Goal: Find specific page/section: Find specific page/section

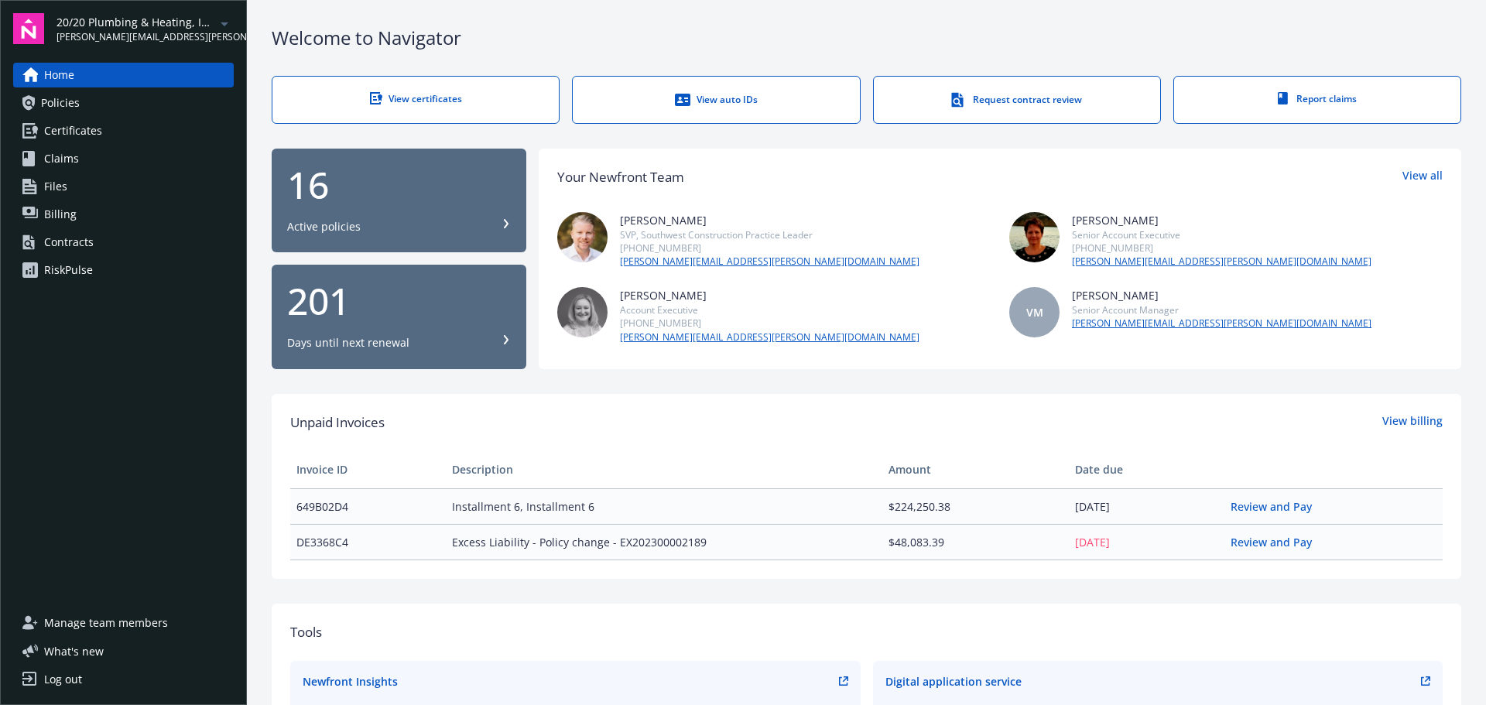
click at [70, 266] on div "RiskPulse" at bounding box center [68, 270] width 49 height 25
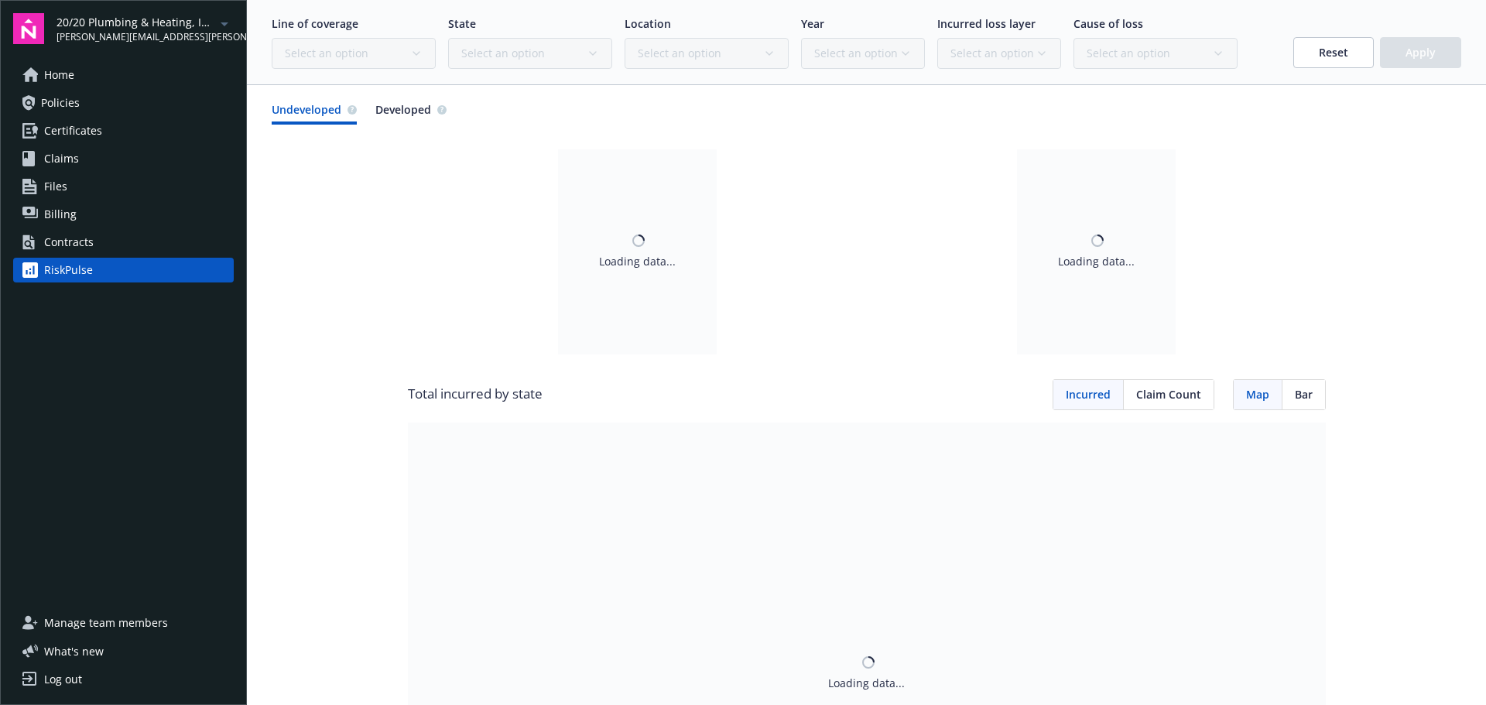
click at [76, 243] on div "Contracts" at bounding box center [69, 242] width 50 height 25
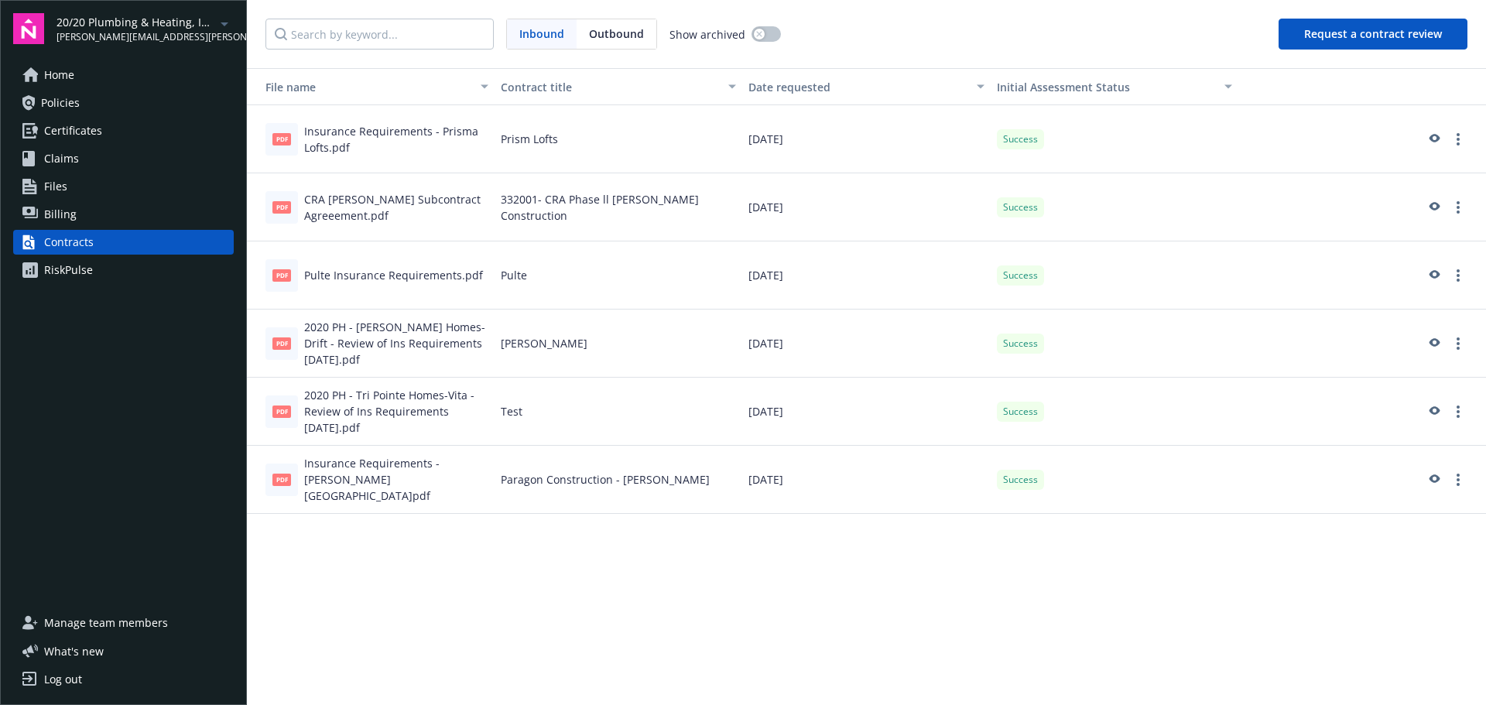
click at [121, 621] on span "Manage team members" at bounding box center [106, 623] width 124 height 25
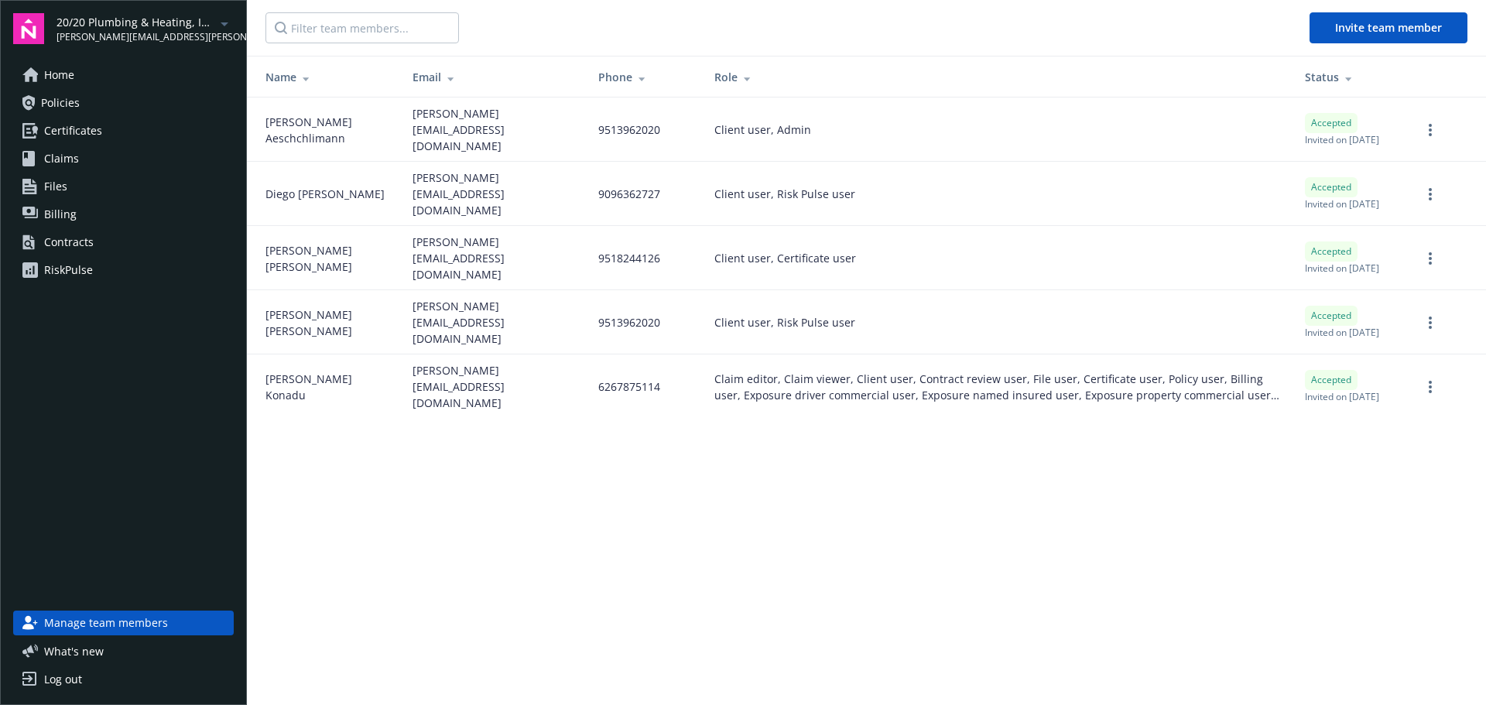
click at [66, 74] on span "Home" at bounding box center [59, 75] width 30 height 25
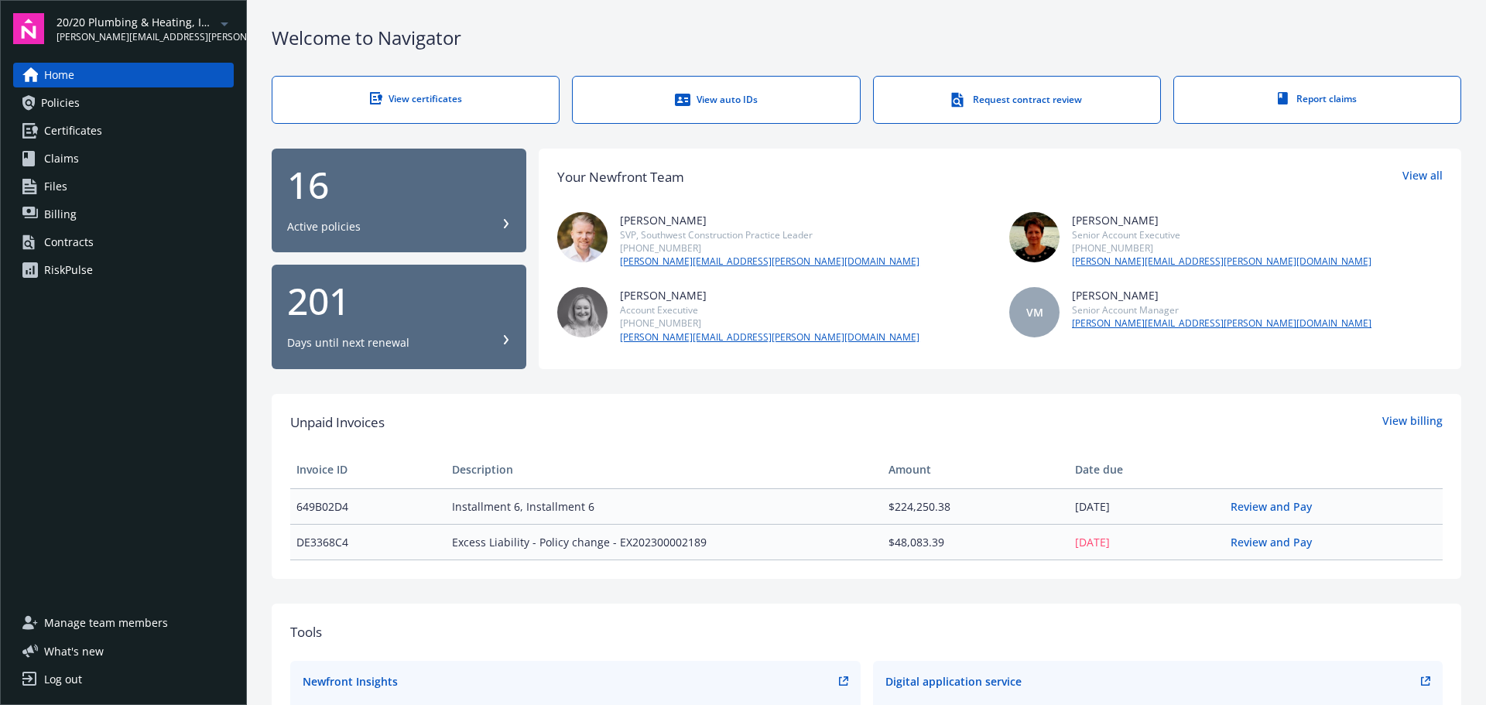
click at [93, 269] on link "RiskPulse" at bounding box center [123, 270] width 221 height 25
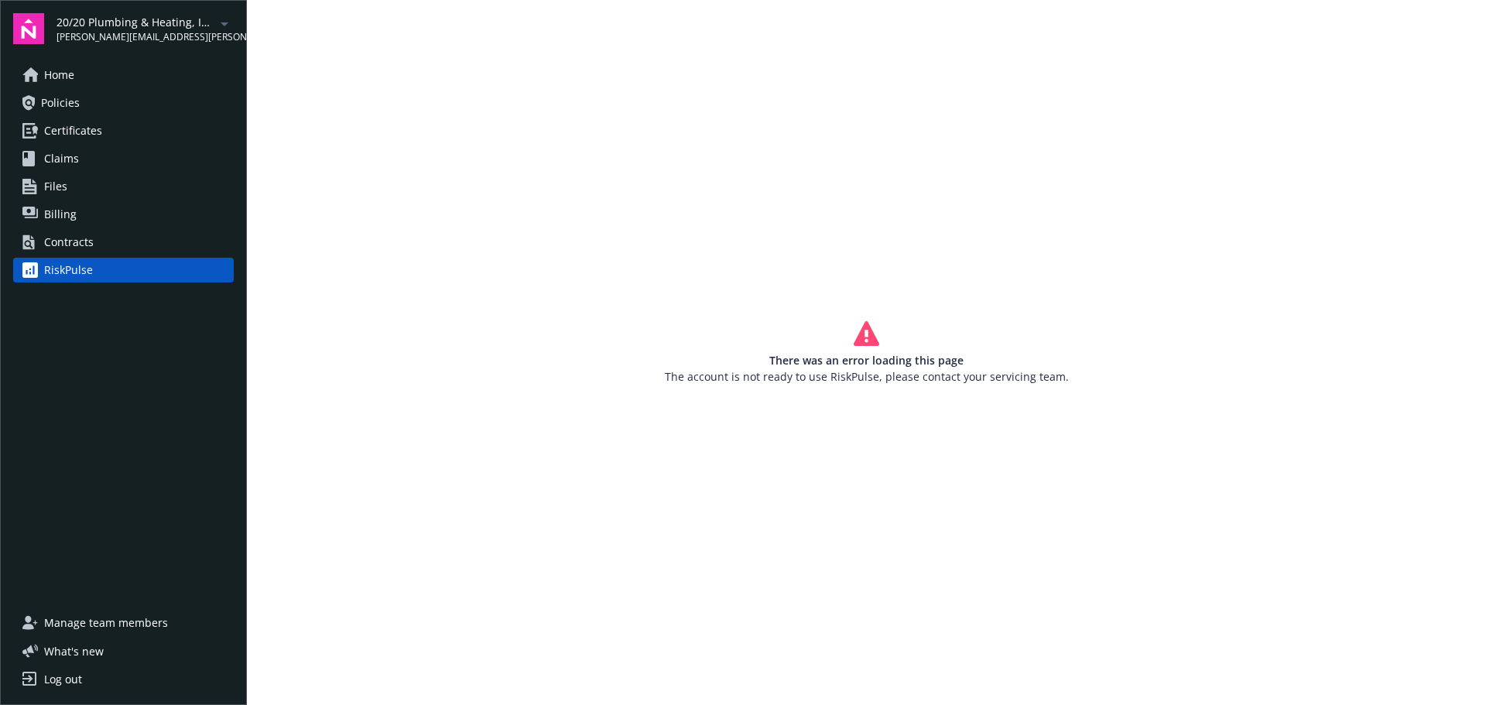
click at [104, 18] on span "20/20 Plumbing & Heating, Inc." at bounding box center [135, 22] width 159 height 16
click at [61, 549] on div "Home Policies Certificates Claims Files Billing Contracts RiskPulse" at bounding box center [123, 327] width 221 height 529
